Goal: Navigation & Orientation: Find specific page/section

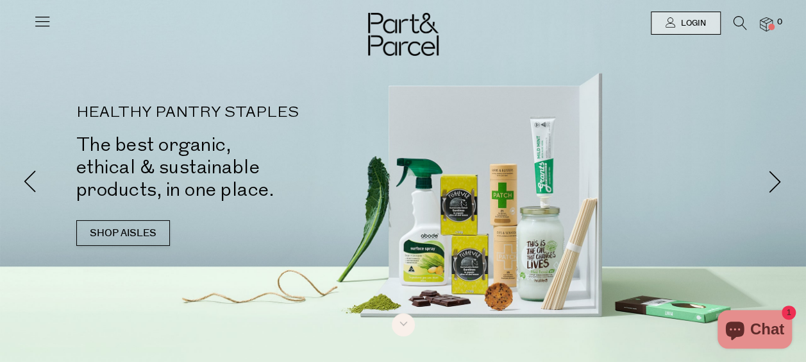
click at [44, 23] on icon at bounding box center [42, 21] width 18 height 18
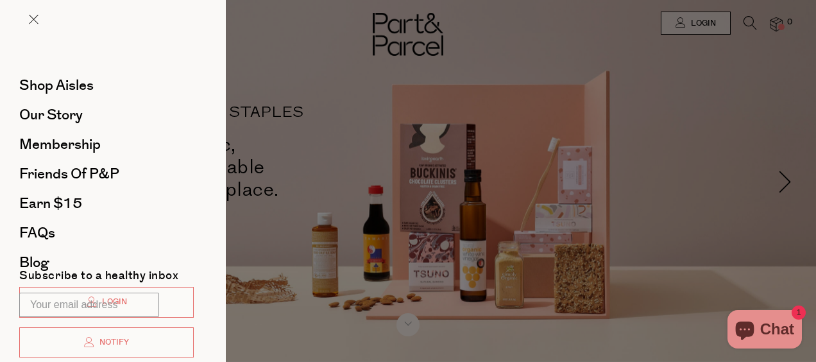
click at [375, 254] on div at bounding box center [408, 181] width 816 height 362
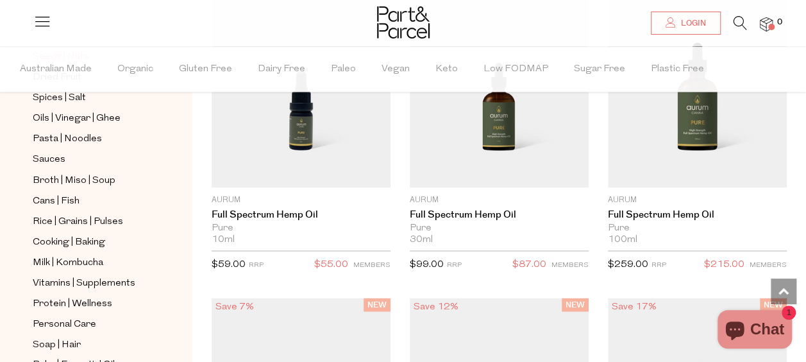
scroll to position [402, 0]
click at [53, 153] on span "Sauces" at bounding box center [49, 160] width 33 height 15
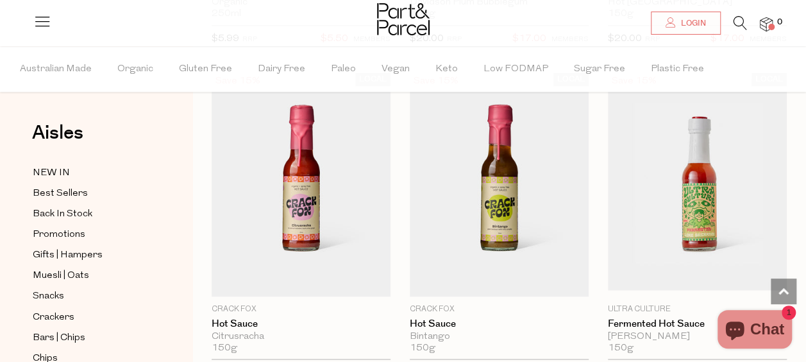
scroll to position [3322, 0]
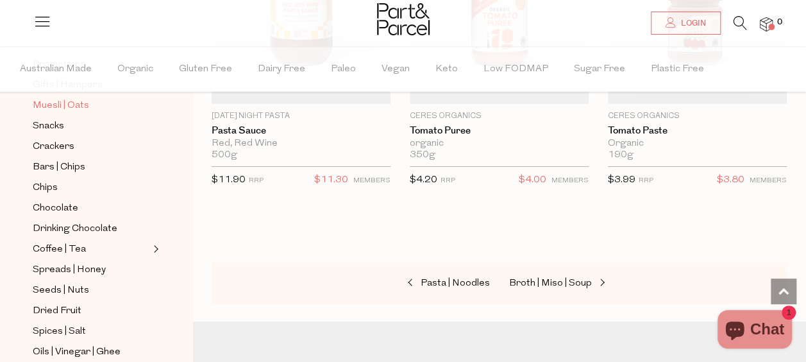
scroll to position [169, 0]
click at [61, 122] on span "Snacks" at bounding box center [48, 126] width 31 height 15
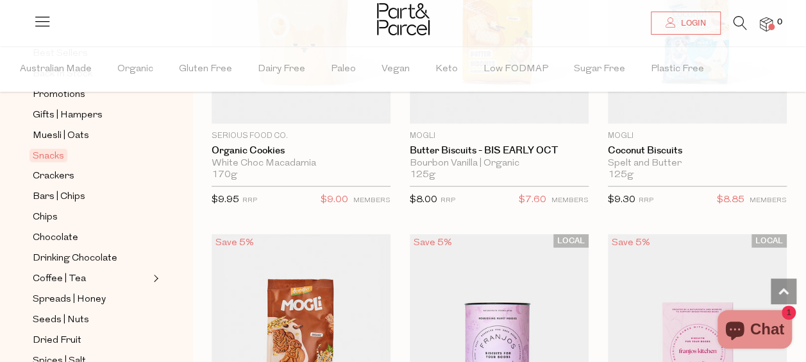
scroll to position [4132, 0]
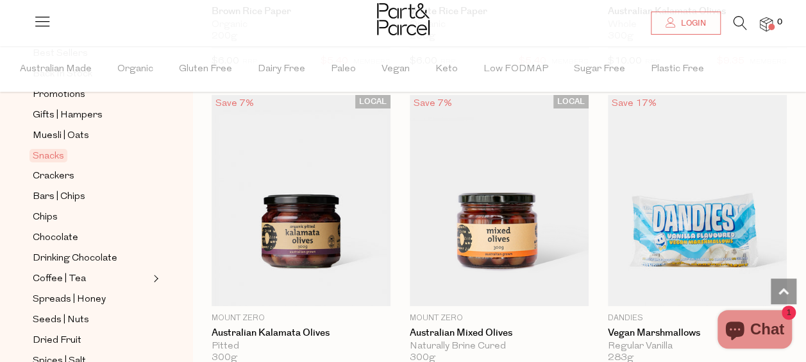
scroll to position [7090, 0]
